Goal: Navigation & Orientation: Find specific page/section

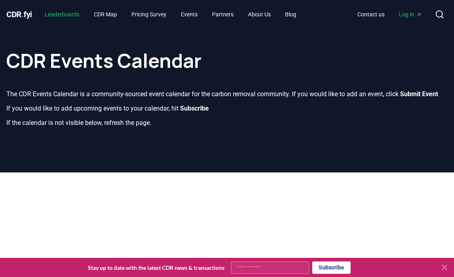
click at [68, 16] on link "Leaderboards" at bounding box center [61, 14] width 47 height 14
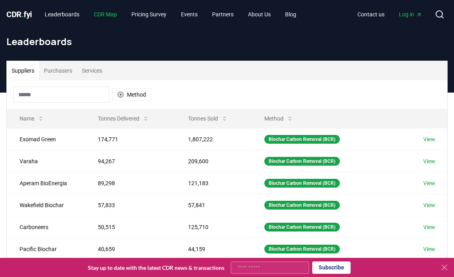
click at [113, 12] on link "CDR Map" at bounding box center [105, 14] width 36 height 14
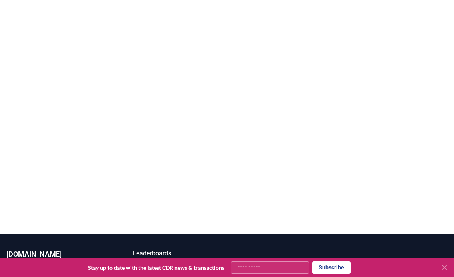
scroll to position [168, 0]
